Goal: Task Accomplishment & Management: Use online tool/utility

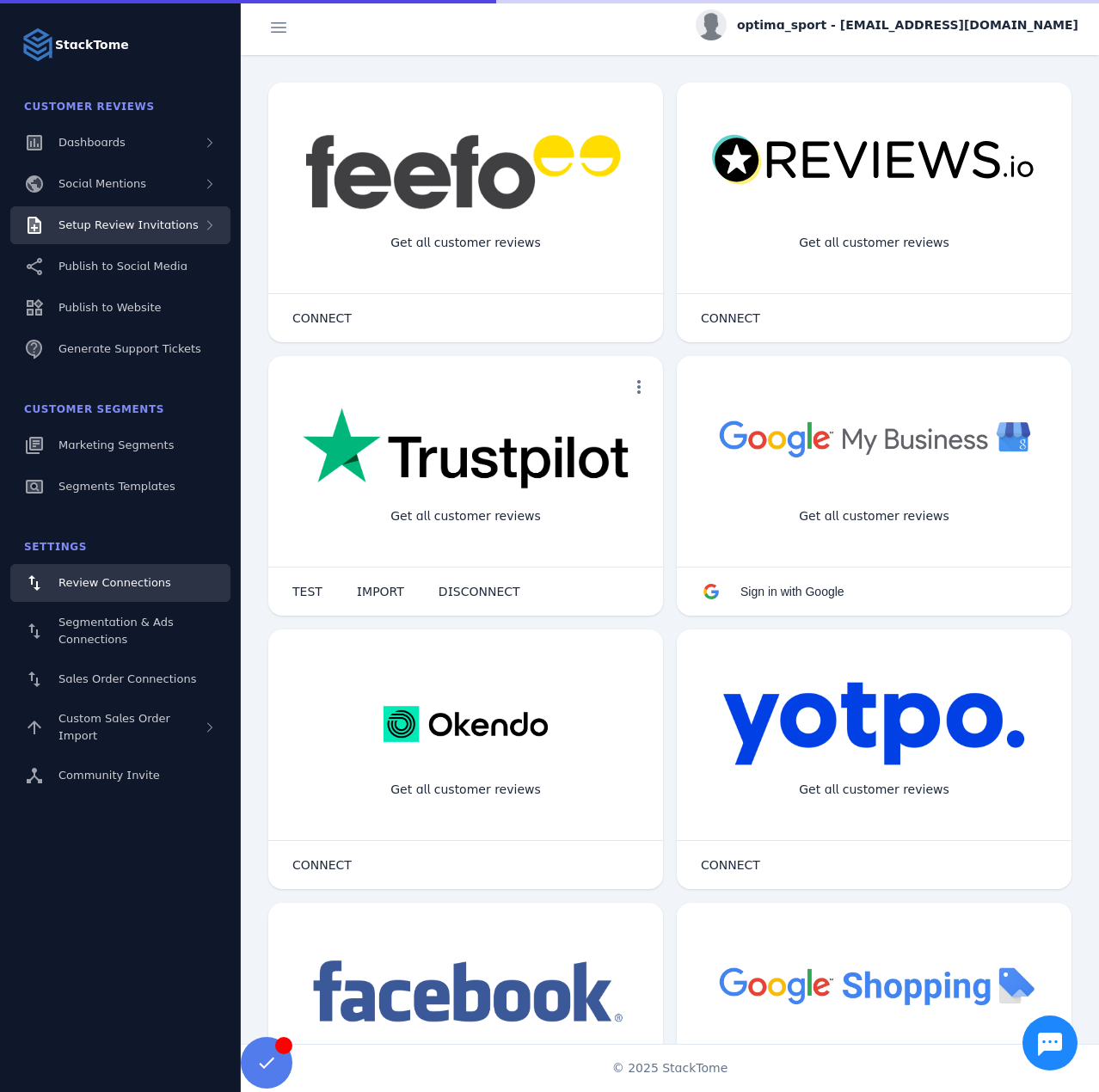
click at [112, 233] on div "Setup Review Invitations" at bounding box center [128, 225] width 140 height 17
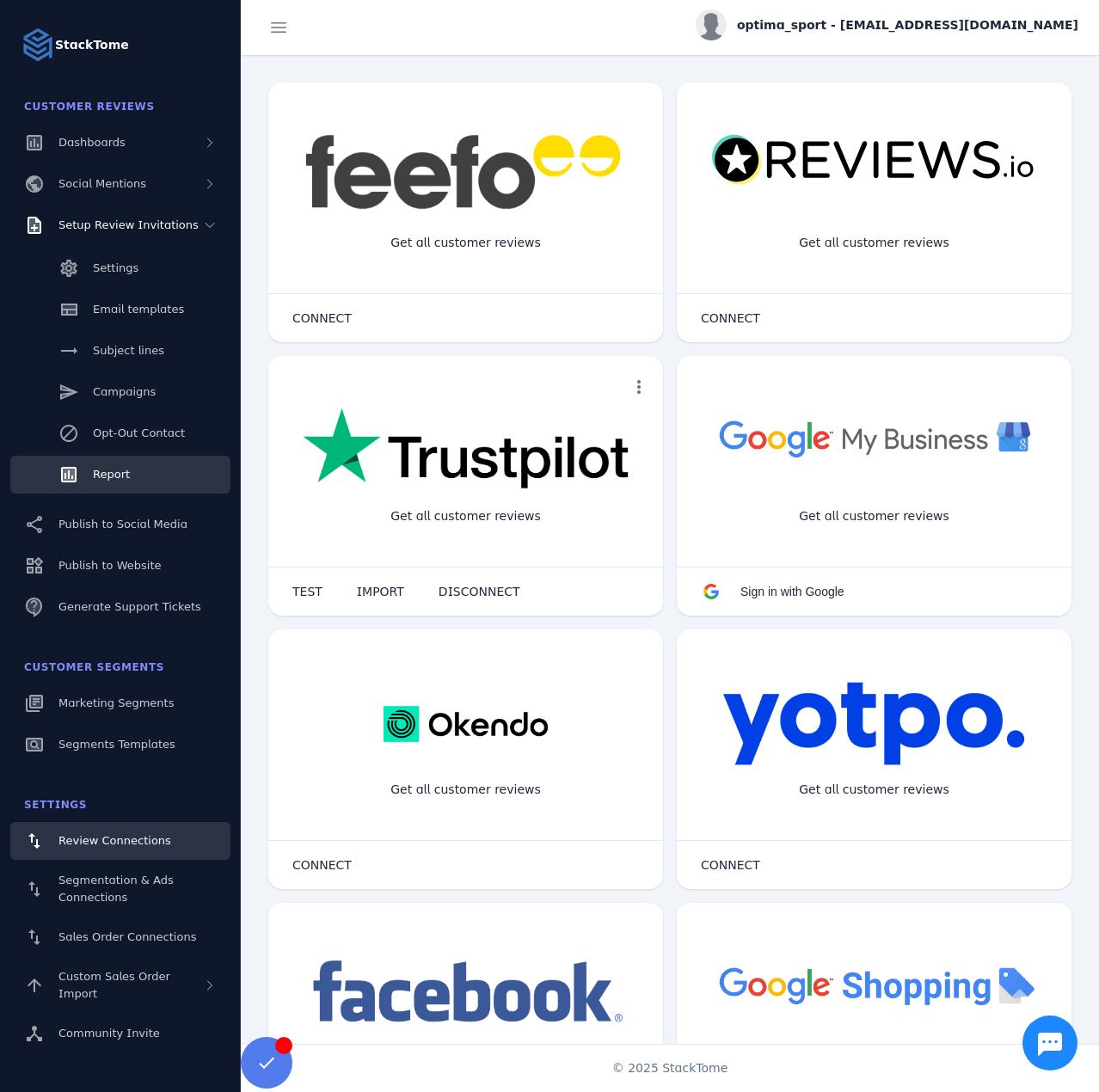
click at [146, 468] on link "Report" at bounding box center [120, 475] width 220 height 38
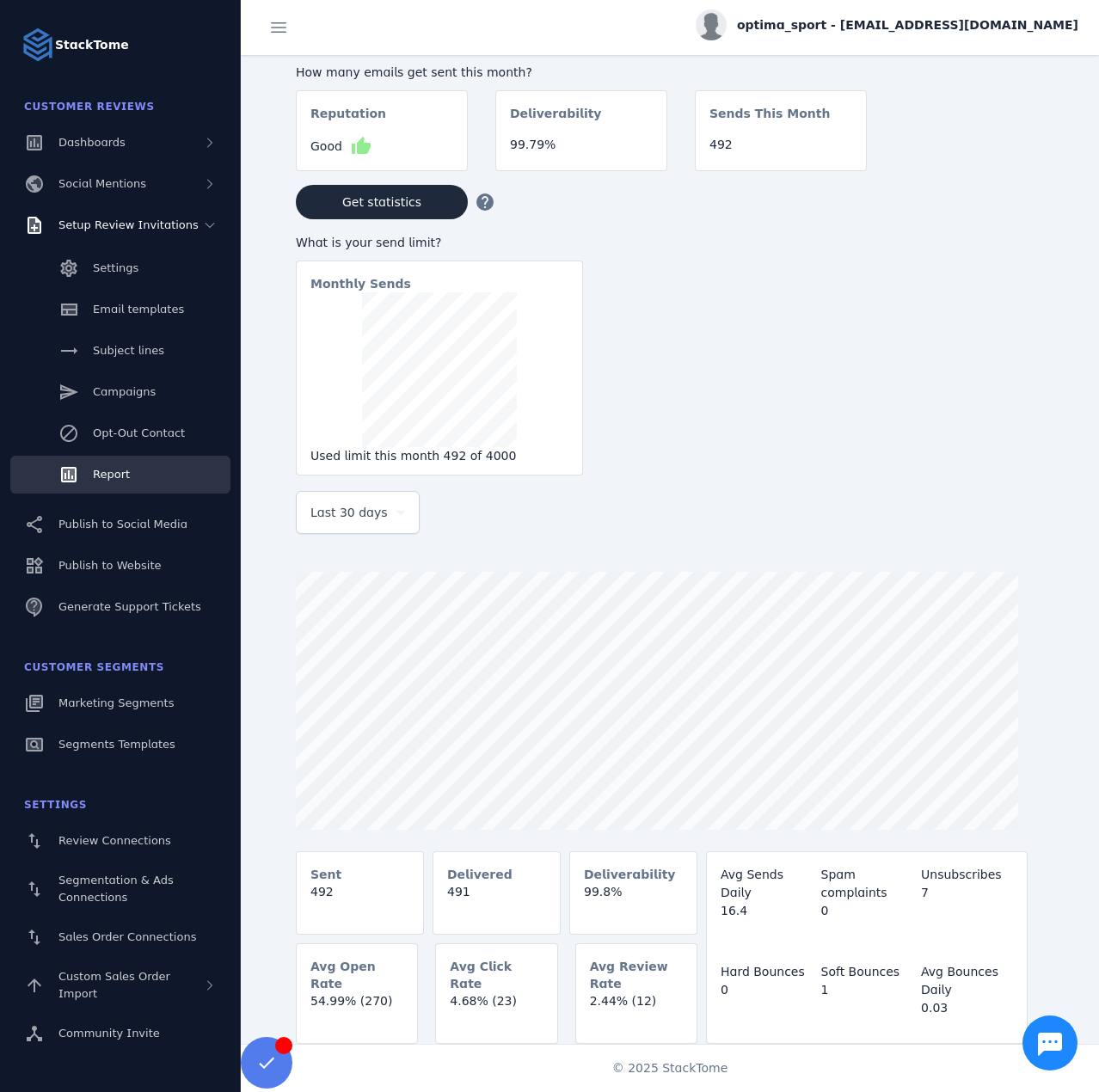
click at [359, 513] on span "Last 30 days" at bounding box center [350, 512] width 78 height 20
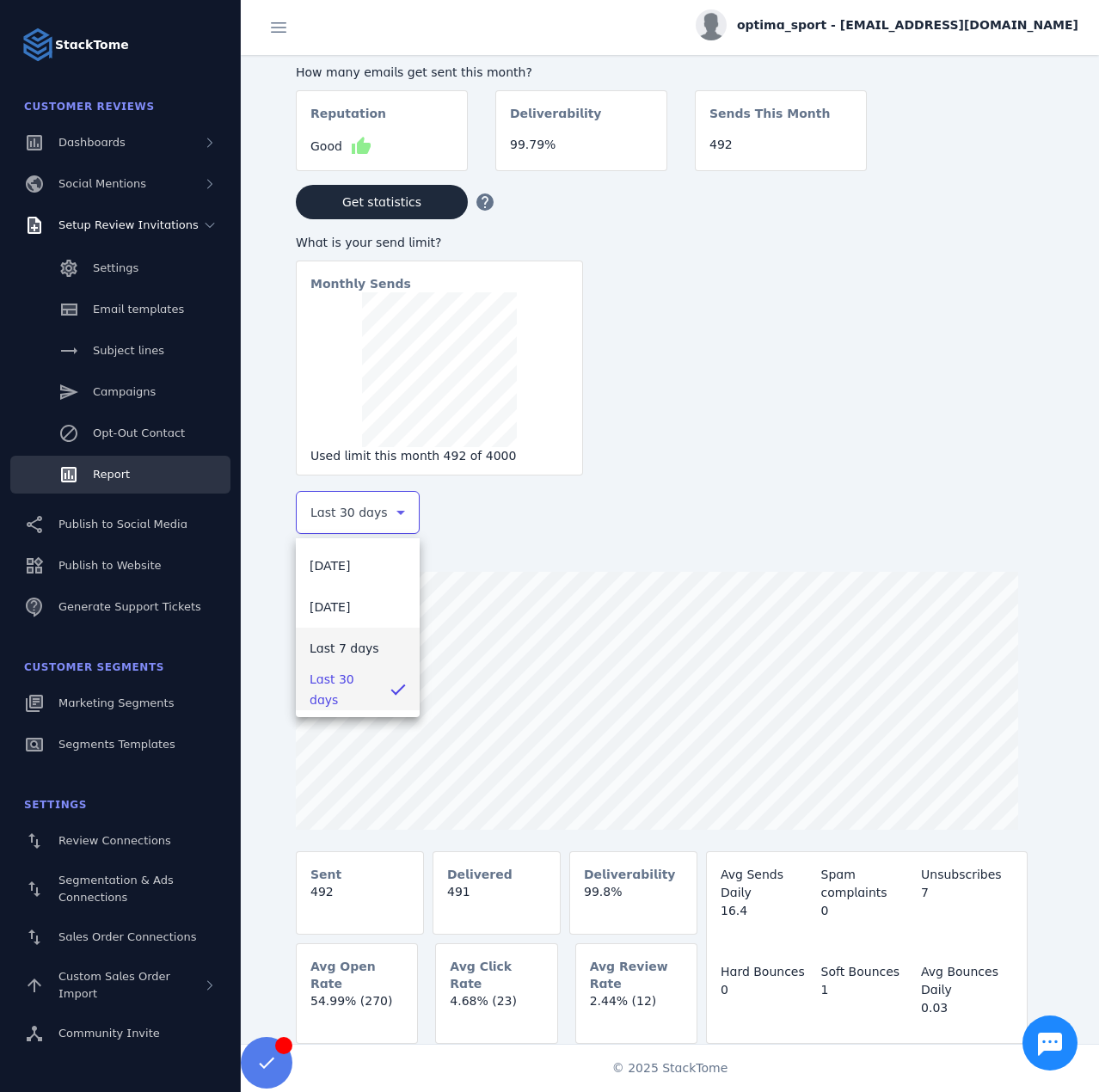
click at [349, 637] on mat-option "Last 7 days" at bounding box center [358, 648] width 124 height 42
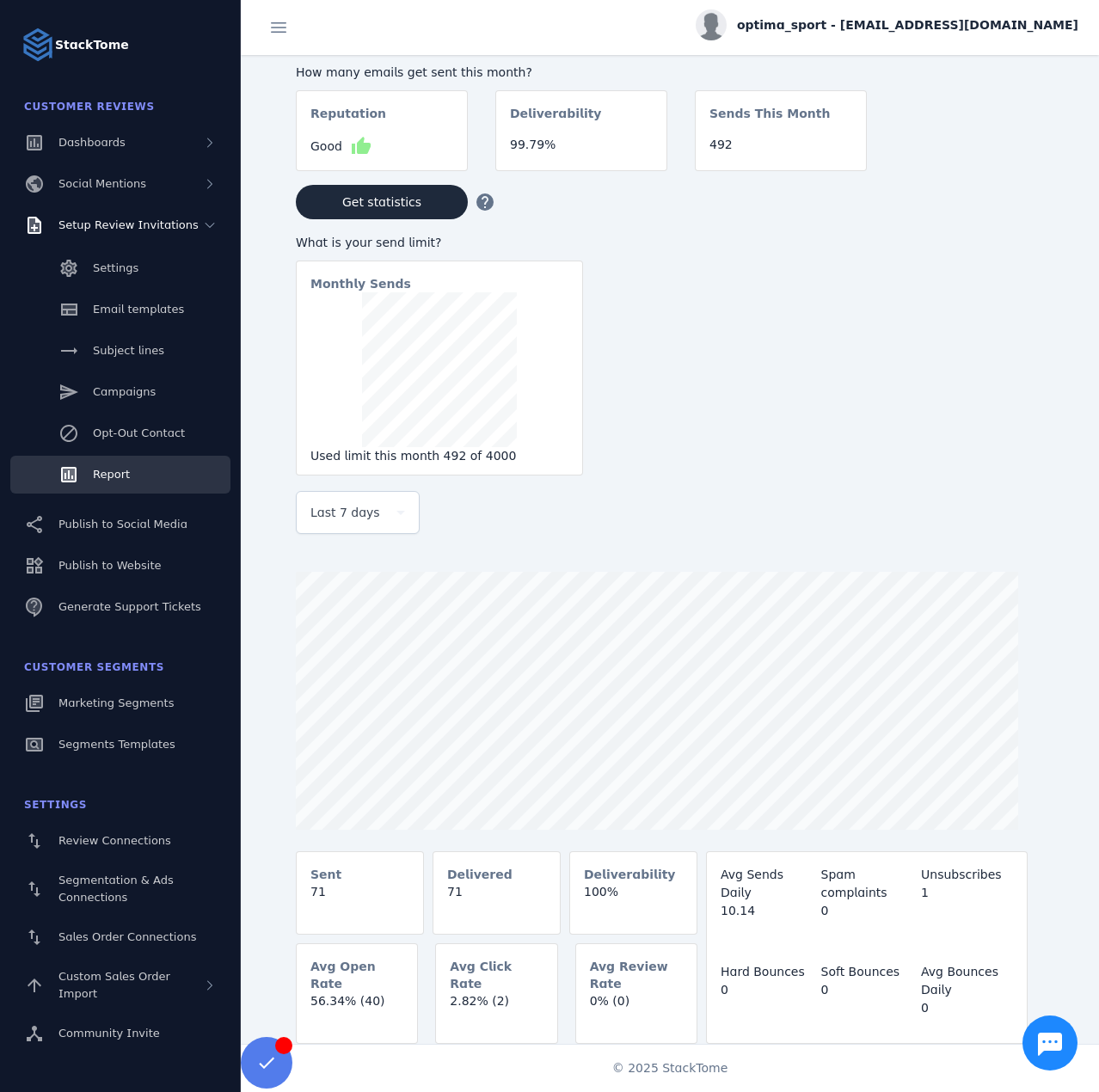
click at [963, 25] on span "optima_sport - [EMAIL_ADDRESS][DOMAIN_NAME]" at bounding box center [908, 25] width 342 height 18
click at [1002, 159] on span "Sign out" at bounding box center [1024, 165] width 50 height 20
